Goal: Information Seeking & Learning: Learn about a topic

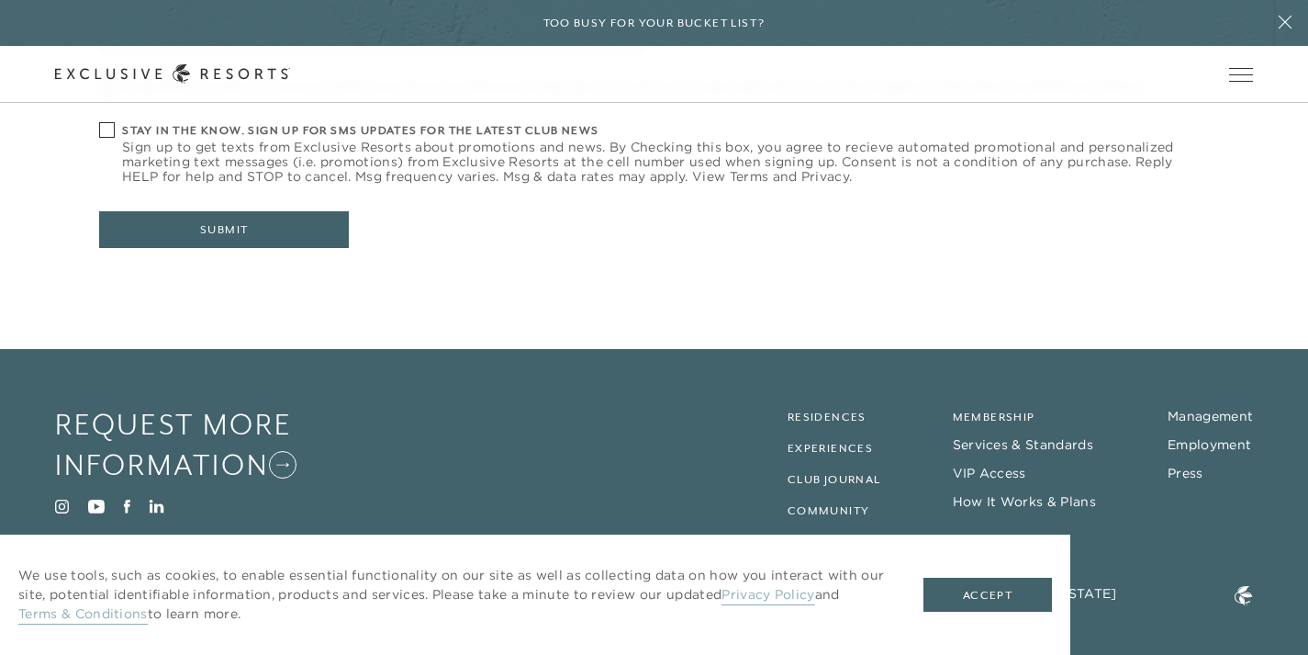
scroll to position [832, 0]
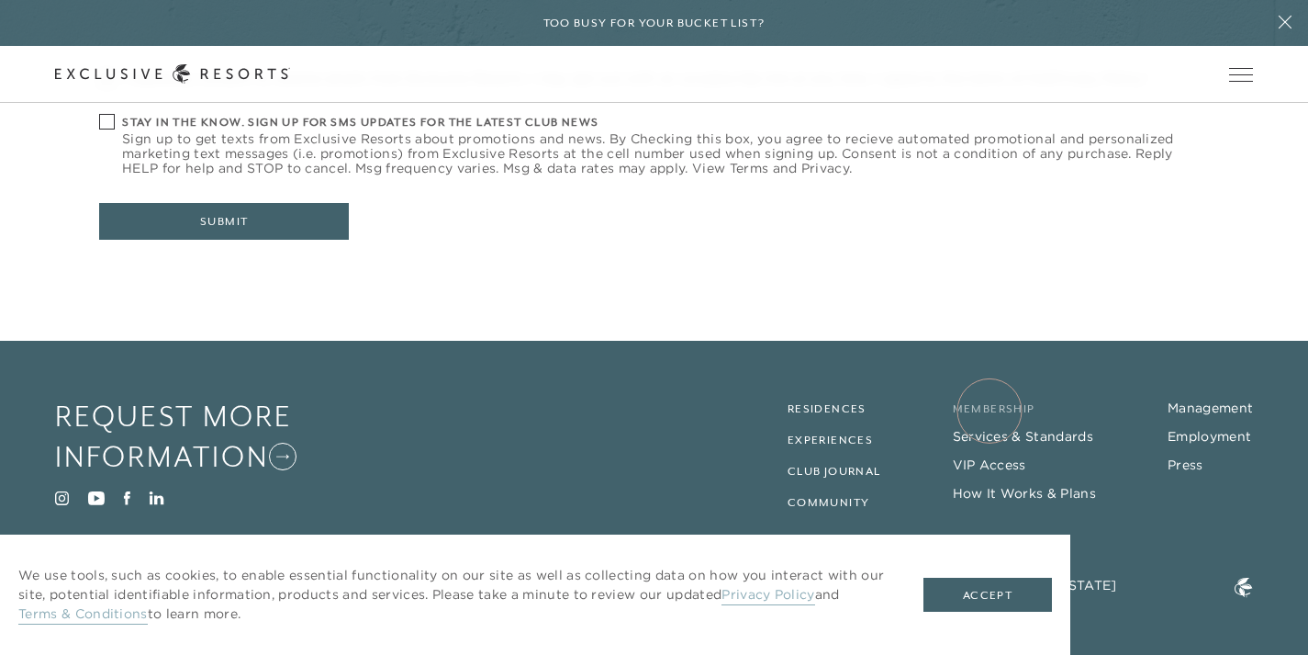
click at [990, 410] on link "Membership" at bounding box center [994, 408] width 83 height 13
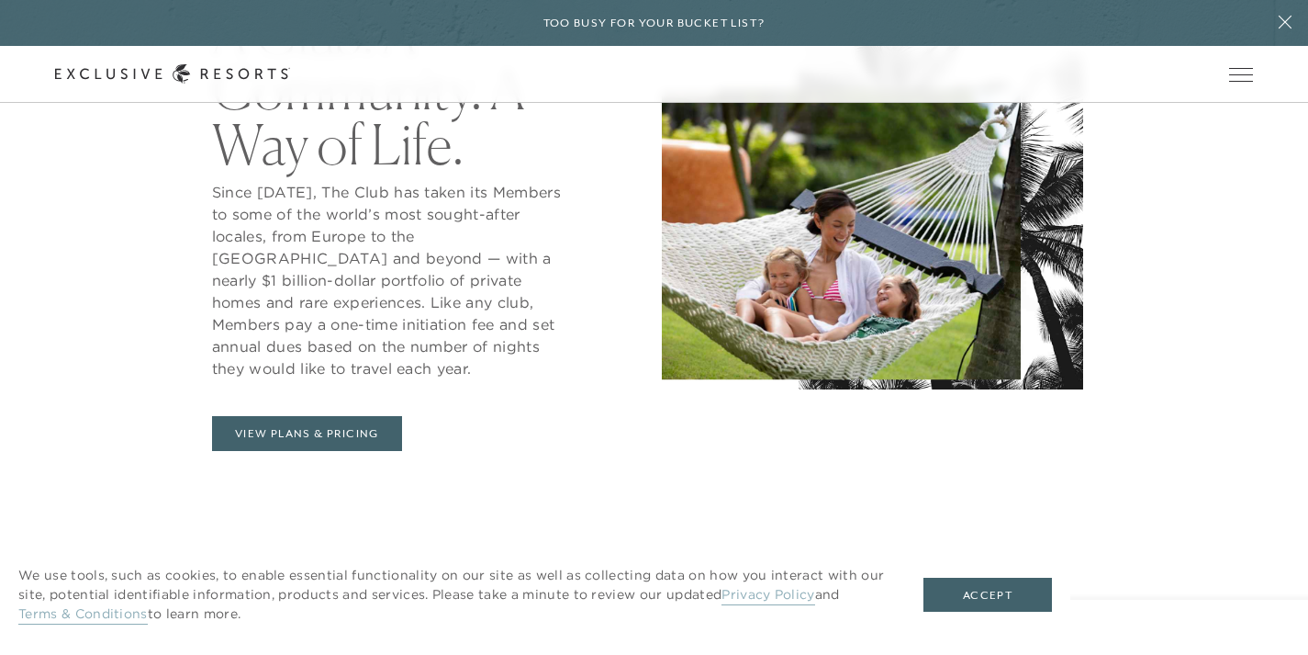
scroll to position [854, 0]
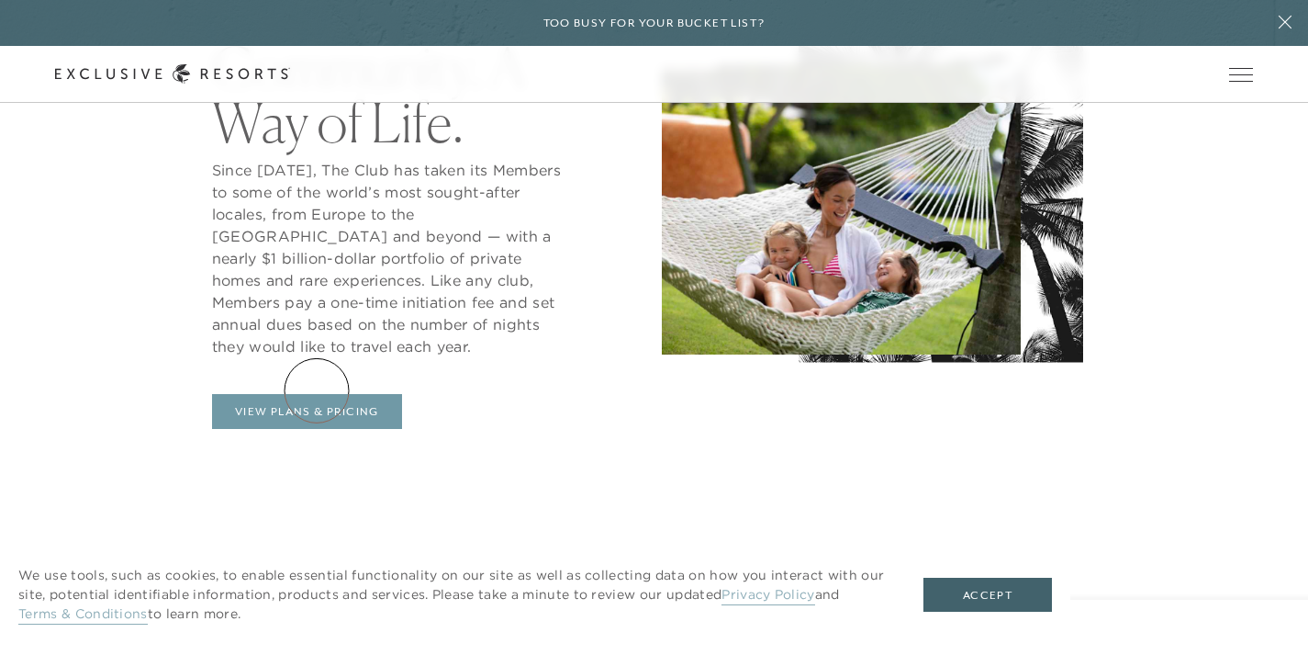
click at [317, 394] on link "View Plans & Pricing" at bounding box center [307, 411] width 190 height 35
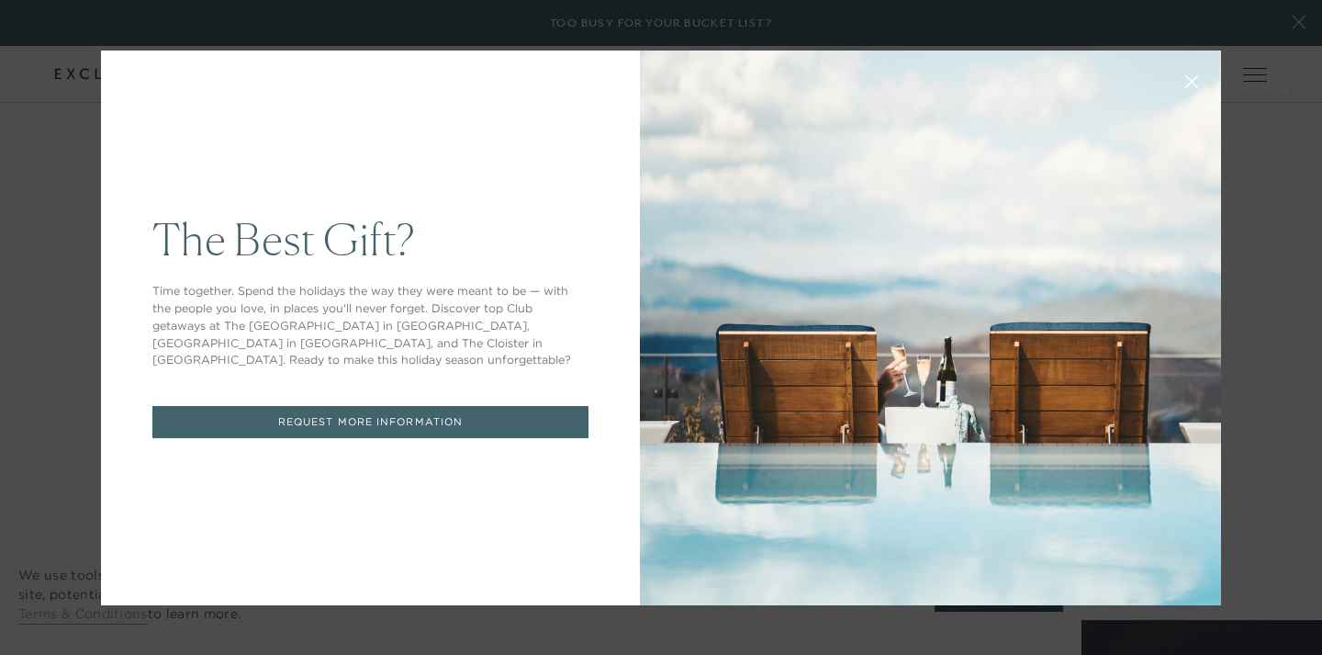
drag, startPoint x: 1314, startPoint y: 30, endPoint x: 1302, endPoint y: 115, distance: 85.3
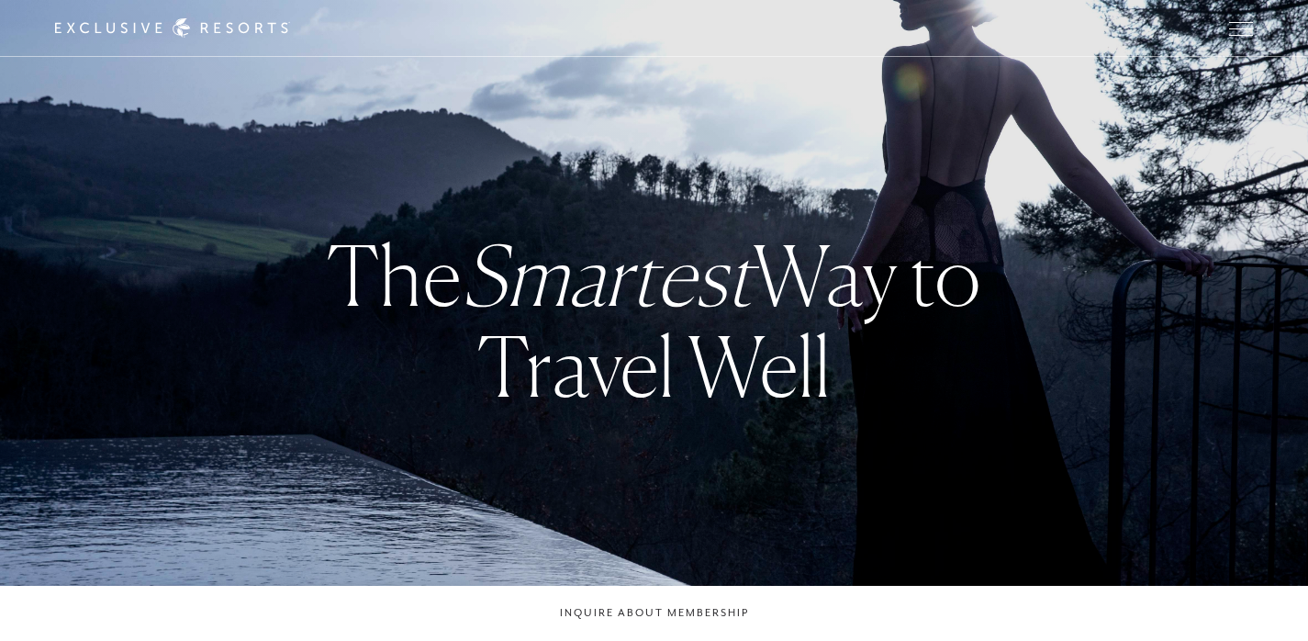
checkbox input "false"
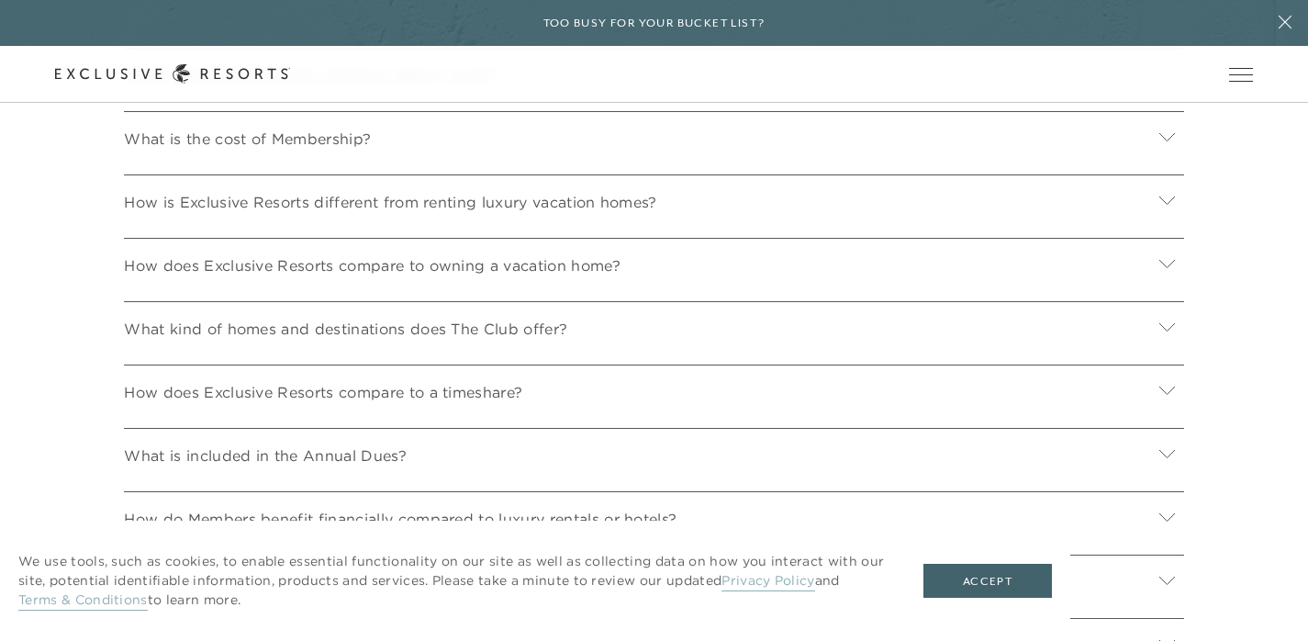
scroll to position [6384, 0]
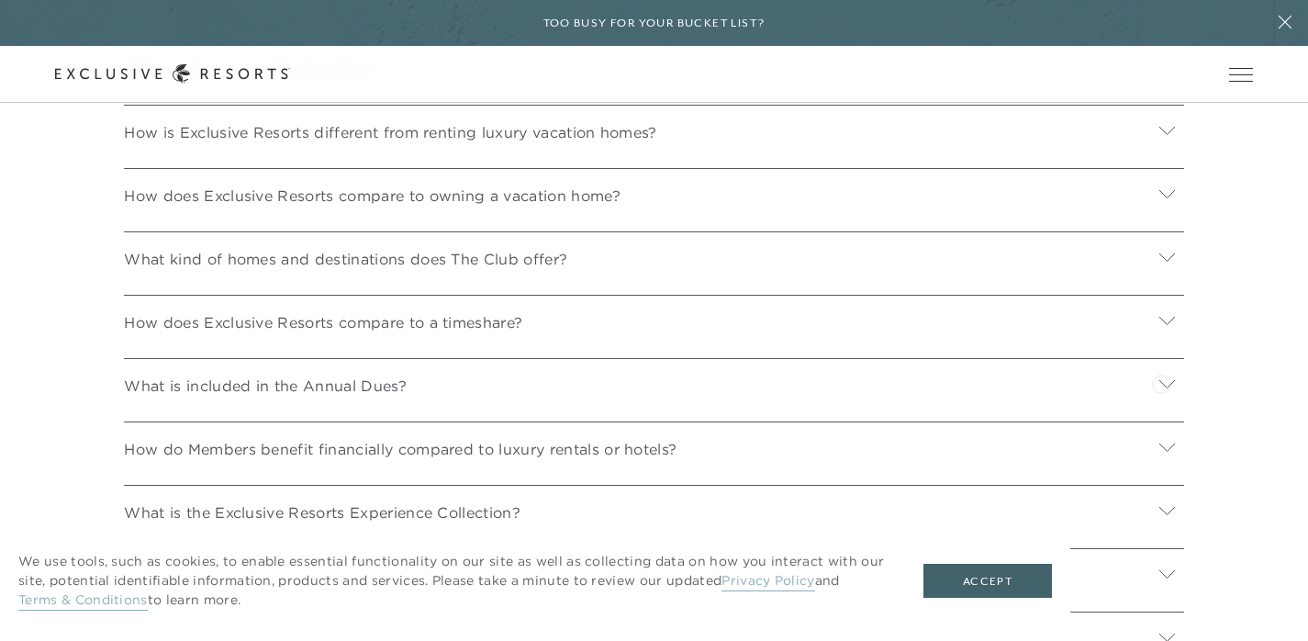
click at [1161, 325] on icon at bounding box center [1168, 321] width 16 height 8
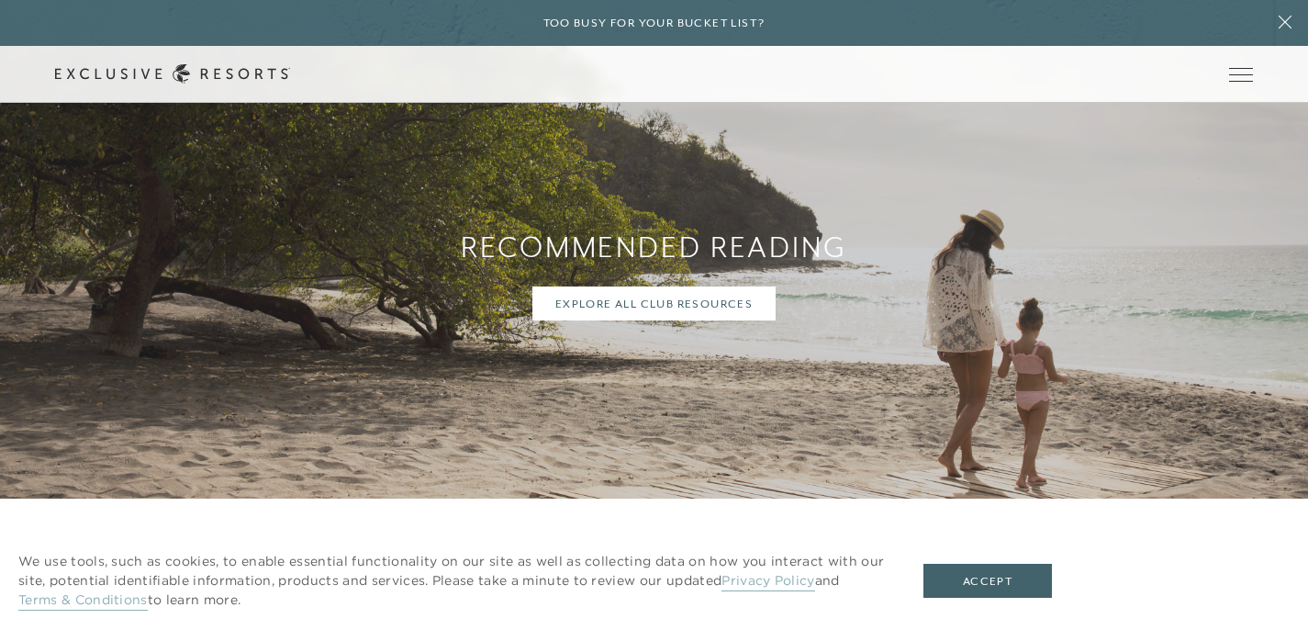
scroll to position [7459, 0]
